Goal: Information Seeking & Learning: Learn about a topic

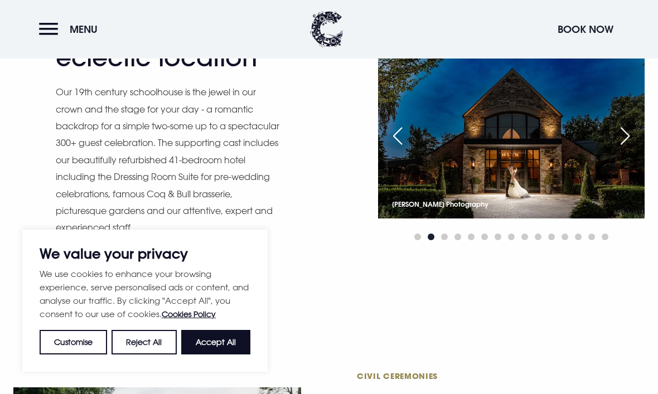
click at [619, 148] on div "Next slide" at bounding box center [625, 136] width 28 height 25
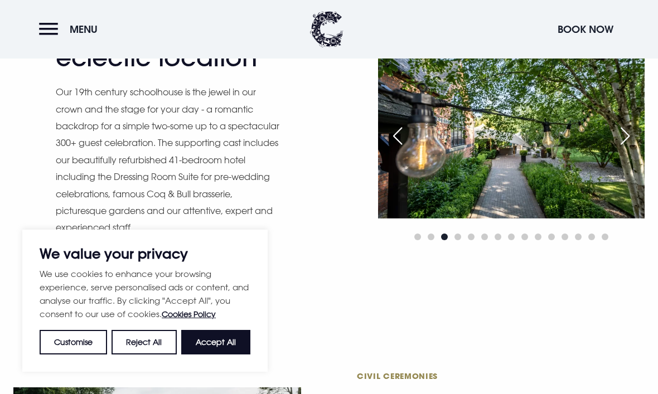
click at [620, 148] on div "Next slide" at bounding box center [625, 136] width 28 height 25
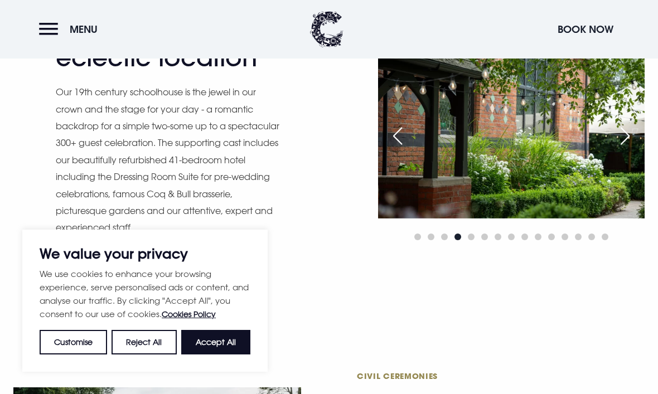
click at [618, 148] on div "Next slide" at bounding box center [625, 136] width 28 height 25
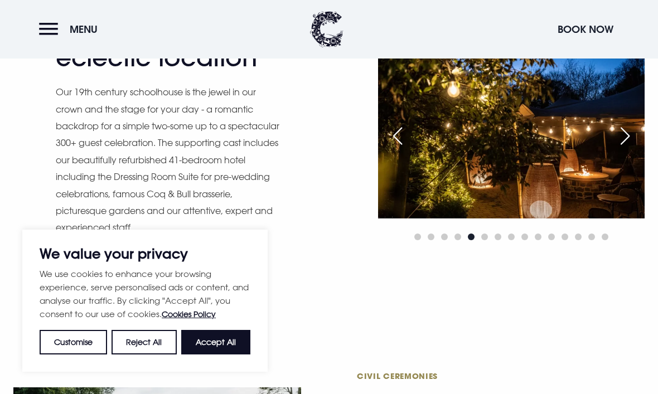
click at [621, 148] on div "Next slide" at bounding box center [625, 136] width 28 height 25
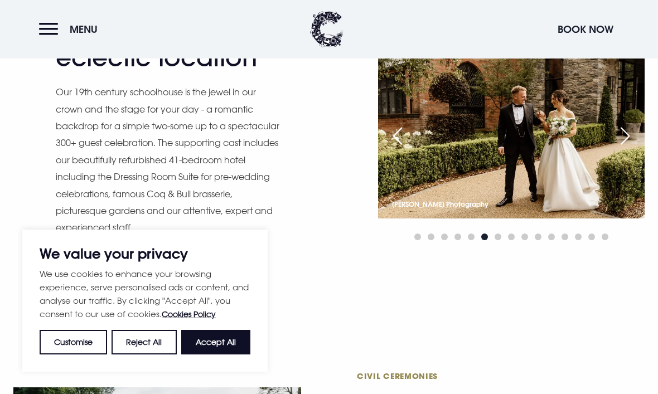
click at [627, 148] on div "Next slide" at bounding box center [625, 136] width 28 height 25
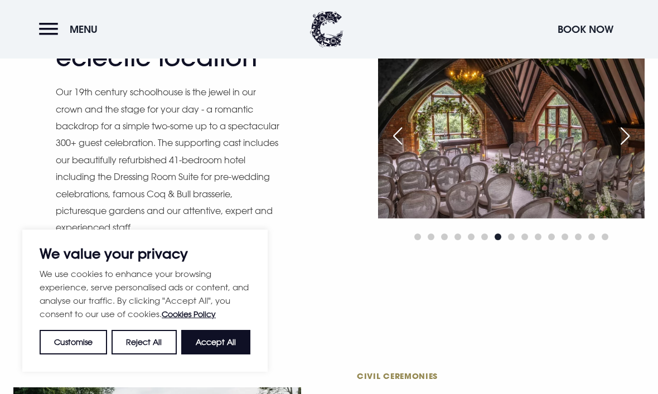
click at [632, 148] on div "Next slide" at bounding box center [625, 136] width 28 height 25
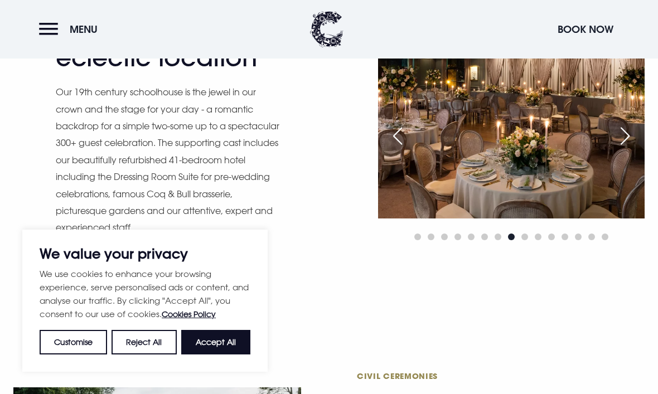
click at [631, 148] on div "Next slide" at bounding box center [625, 136] width 28 height 25
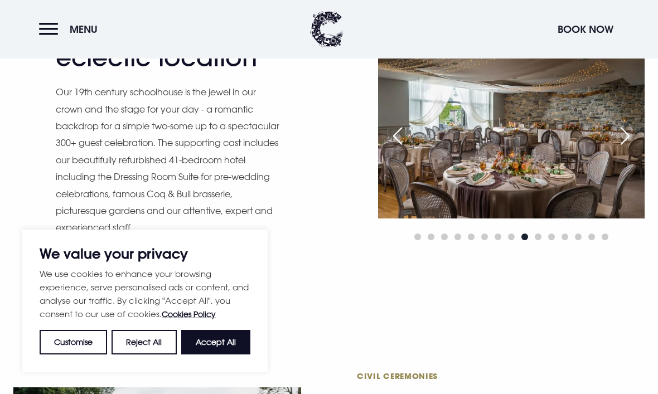
click at [628, 148] on div "Next slide" at bounding box center [625, 136] width 28 height 25
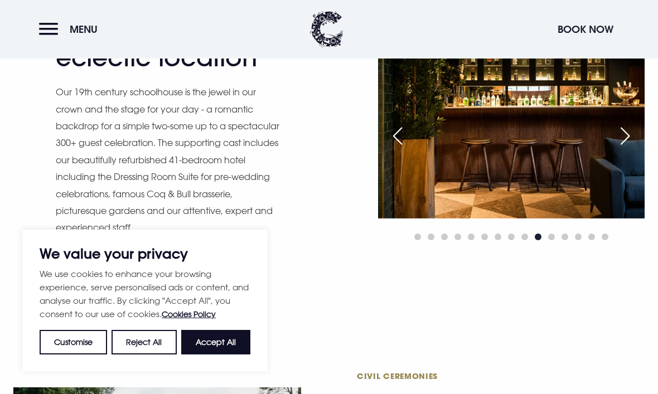
click at [631, 148] on div "Next slide" at bounding box center [625, 136] width 28 height 25
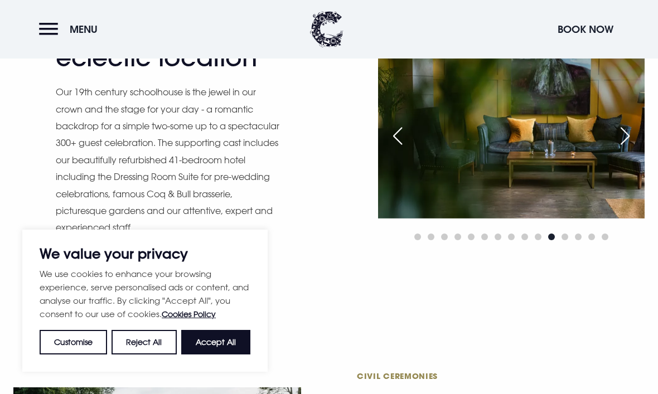
click at [631, 148] on div "Next slide" at bounding box center [625, 136] width 28 height 25
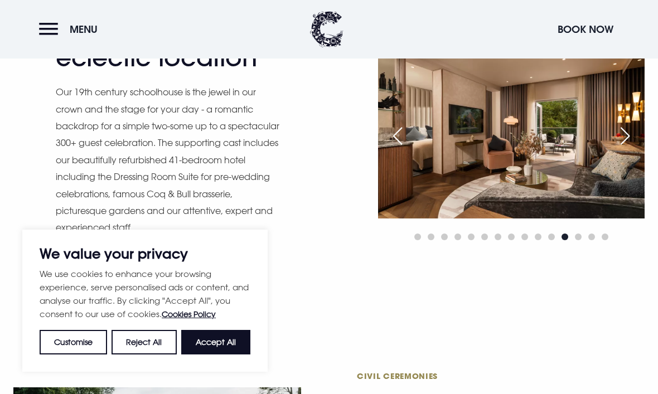
click at [628, 148] on div "Next slide" at bounding box center [625, 136] width 28 height 25
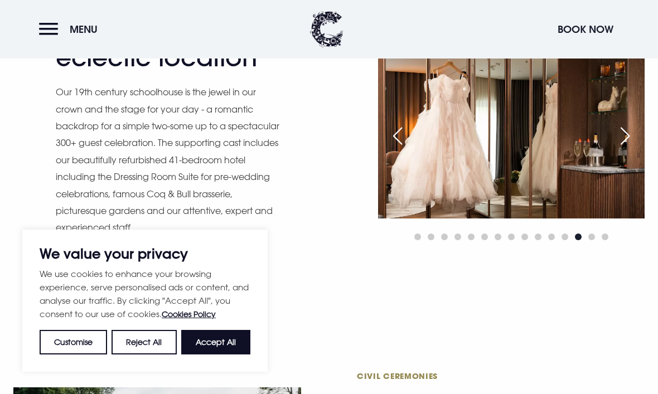
click at [631, 148] on div "Next slide" at bounding box center [625, 136] width 28 height 25
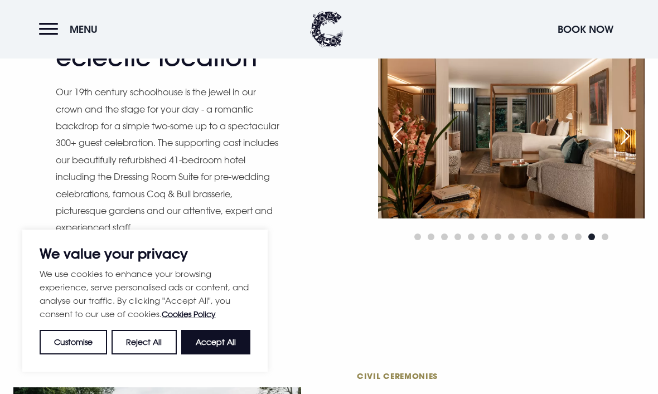
click at [632, 148] on div "Next slide" at bounding box center [625, 136] width 28 height 25
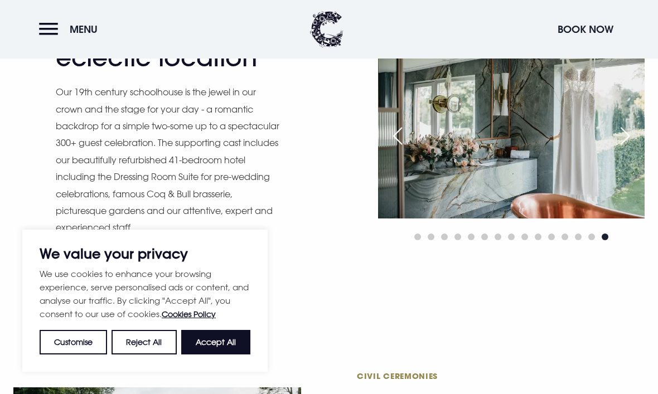
click at [403, 148] on div "Previous slide" at bounding box center [398, 136] width 28 height 25
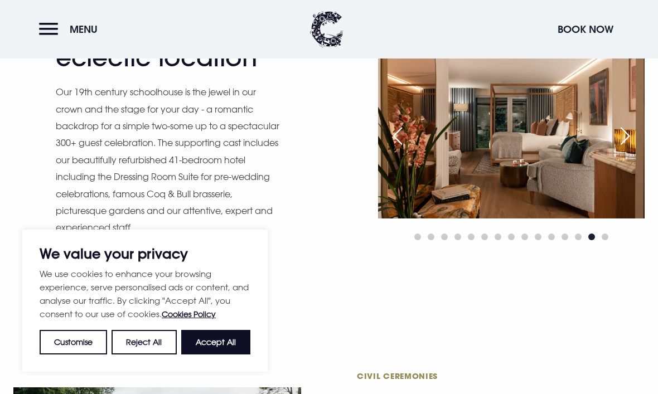
click at [630, 148] on div "Next slide" at bounding box center [625, 136] width 28 height 25
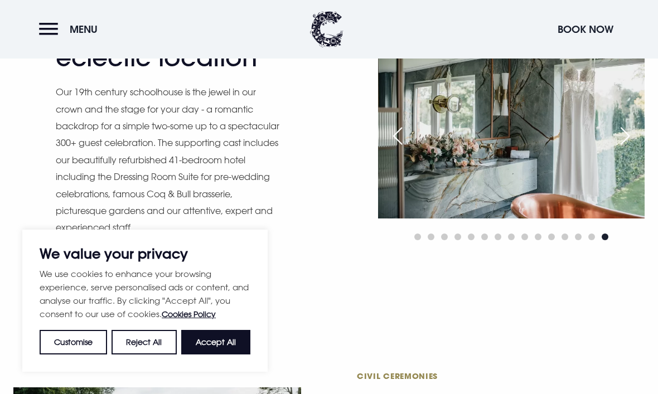
click at [627, 148] on div "Next slide" at bounding box center [625, 136] width 28 height 25
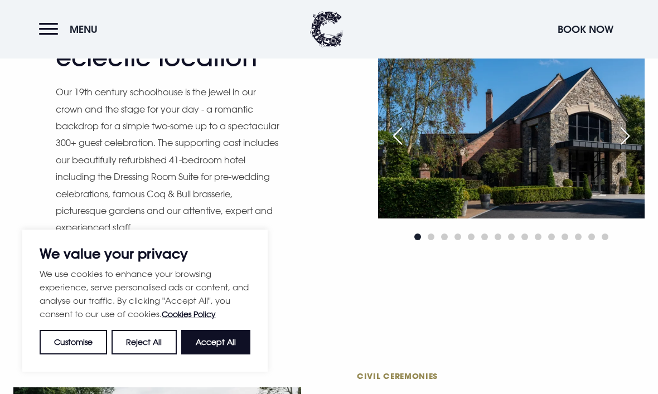
click at [630, 148] on div "Next slide" at bounding box center [625, 136] width 28 height 25
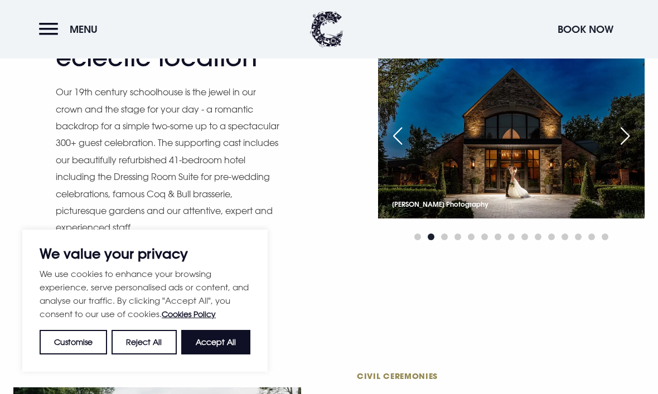
click at [628, 148] on div "Next slide" at bounding box center [625, 136] width 28 height 25
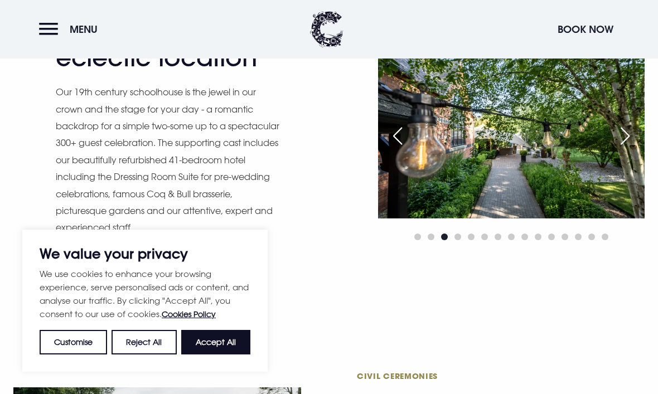
click at [626, 148] on div "Next slide" at bounding box center [625, 136] width 28 height 25
